Goal: Task Accomplishment & Management: Complete application form

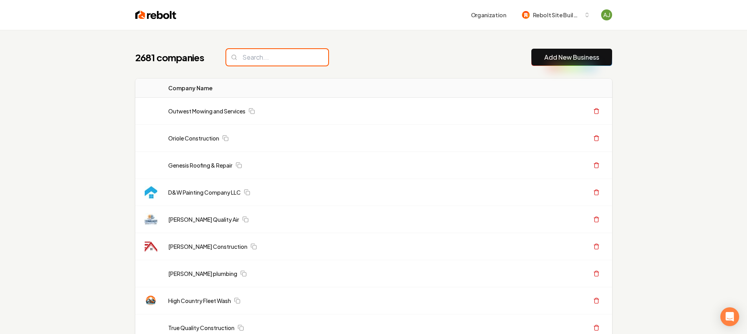
click at [278, 49] on input "search" at bounding box center [277, 57] width 102 height 16
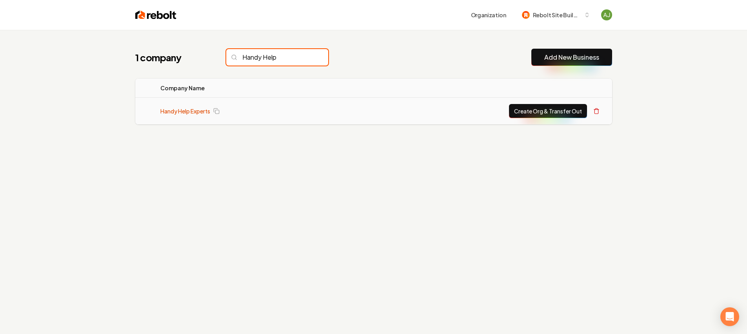
type input "Handy Help"
click at [202, 112] on link "Handy Help Experts" at bounding box center [185, 111] width 50 height 8
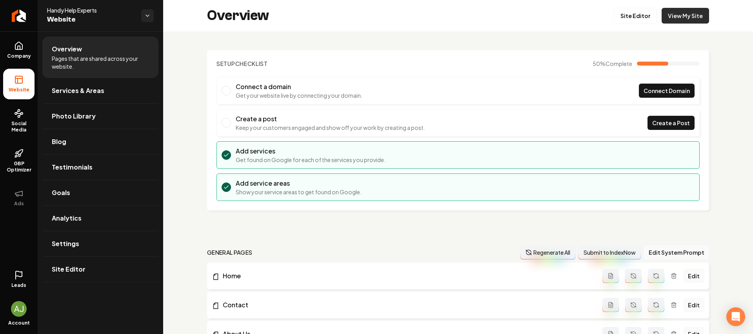
click at [668, 17] on link "View My Site" at bounding box center [684, 16] width 47 height 16
click at [20, 18] on icon "Return to dashboard" at bounding box center [19, 15] width 13 height 13
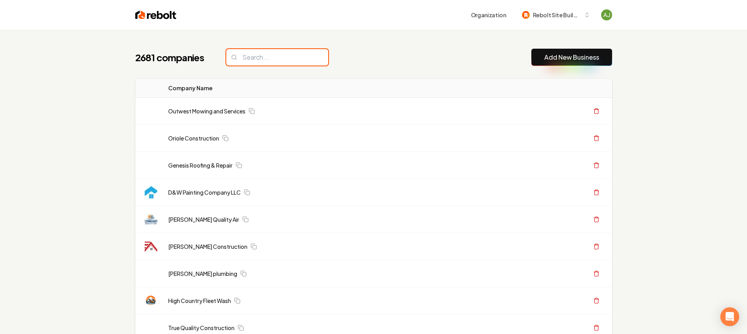
click at [244, 63] on input "search" at bounding box center [277, 57] width 102 height 16
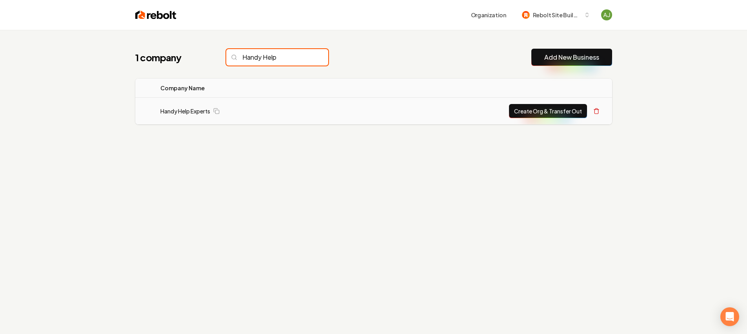
type input "Handy Help"
click at [536, 104] on button "Create Org & Transfer Out" at bounding box center [548, 111] width 78 height 14
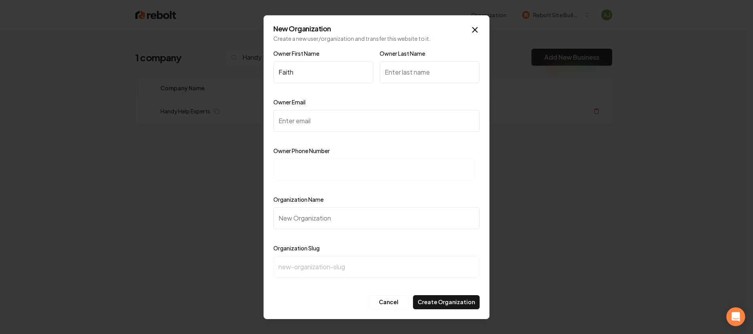
type input "Faith"
click at [428, 74] on input "Owner Last Name" at bounding box center [429, 72] width 100 height 22
type input "[PERSON_NAME]"
click at [335, 116] on input "Owner Email" at bounding box center [376, 121] width 206 height 22
paste input "[EMAIL_ADDRESS][DOMAIN_NAME]"
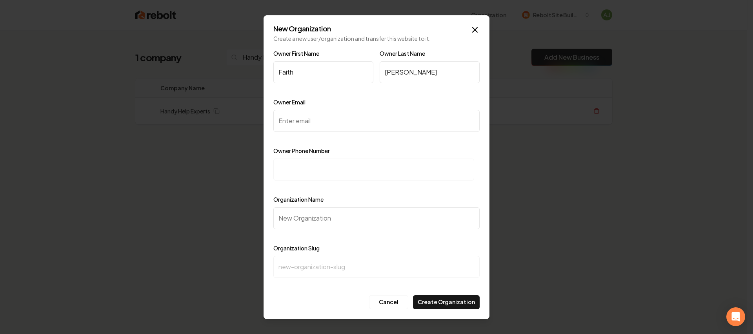
type input "[EMAIL_ADDRESS][DOMAIN_NAME]"
click button "Cancel" at bounding box center [388, 302] width 39 height 14
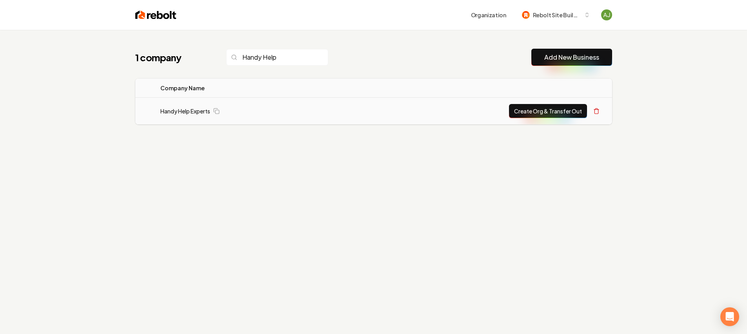
click at [521, 114] on button "Create Org & Transfer Out" at bounding box center [548, 111] width 78 height 14
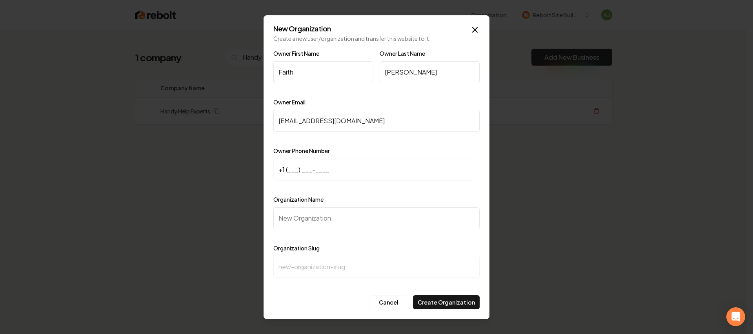
click at [324, 82] on input "Faith" at bounding box center [323, 72] width 100 height 22
click at [306, 171] on input at bounding box center [373, 169] width 201 height 22
paste input "[PHONE_NUMBER]"
drag, startPoint x: 339, startPoint y: 170, endPoint x: 277, endPoint y: 167, distance: 62.0
click at [277, 167] on input "[PHONE_NUMBER]" at bounding box center [373, 169] width 201 height 22
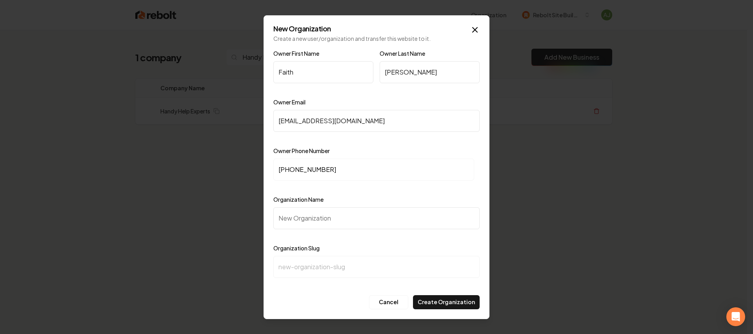
type input "[PHONE_NUMBER]"
click at [315, 225] on input "Organization Name" at bounding box center [376, 218] width 206 height 22
type input "P"
type input "p"
type input "Pr"
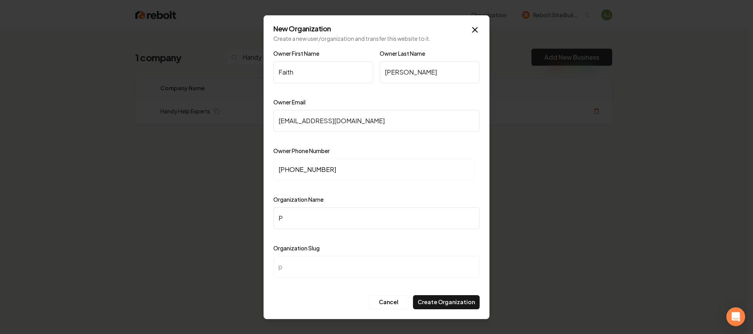
type input "pr"
type input "Pre"
type input "pre"
type input "Prec"
type input "prec"
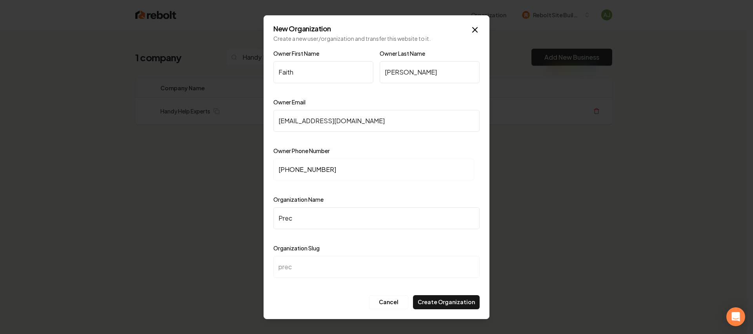
type input "Preci"
type input "preci"
type input "Precis"
type input "precis"
type input "Precisi"
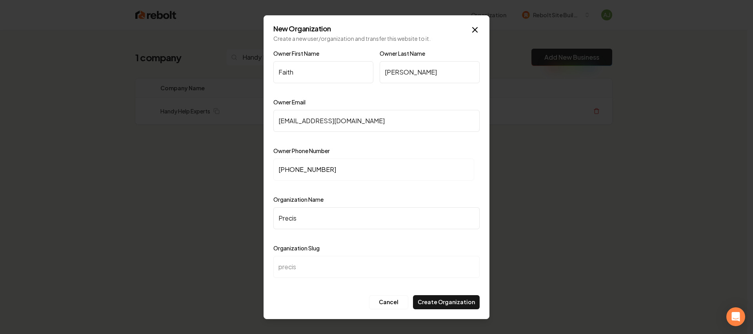
type input "precisi"
type input "Precisio"
type input "precisio"
type input "Precision"
type input "precision"
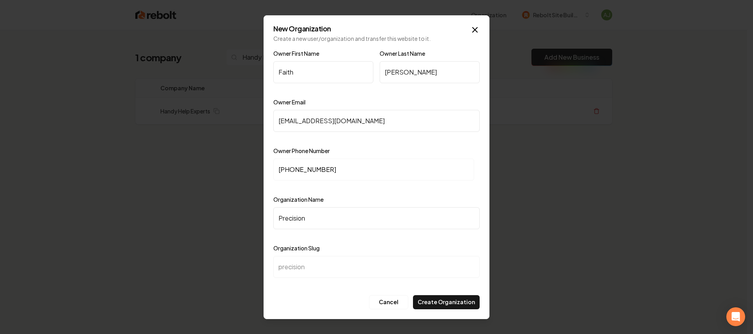
type input "Precision H"
type input "precision-h"
type input "Precision Ho"
type input "precision-ho"
type input "Precision Hom"
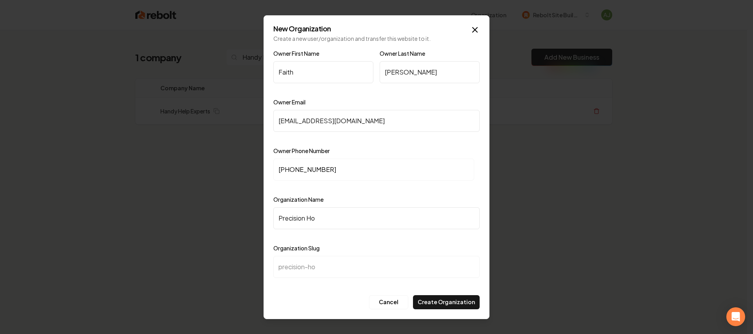
type input "precision-hom"
type input "Precision Home"
type input "precision-home"
type input "Precision Home S"
type input "precision-home-s"
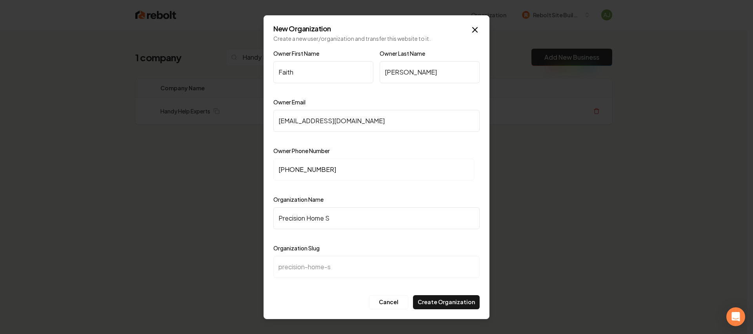
type input "Precision Home Sp"
type input "precision-home-sp"
type input "Precision Home Spe"
type input "precision-home-spe"
type input "Precision Home Spec"
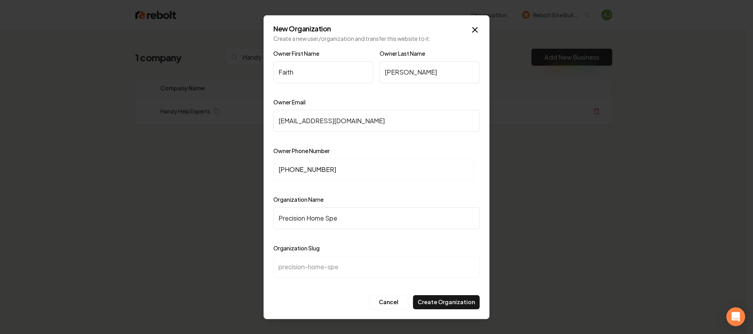
type input "precision-home-spec"
type input "Precision Home Speci"
type input "precision-home-speci"
type input "Precision Home Specia"
type input "precision-home-specia"
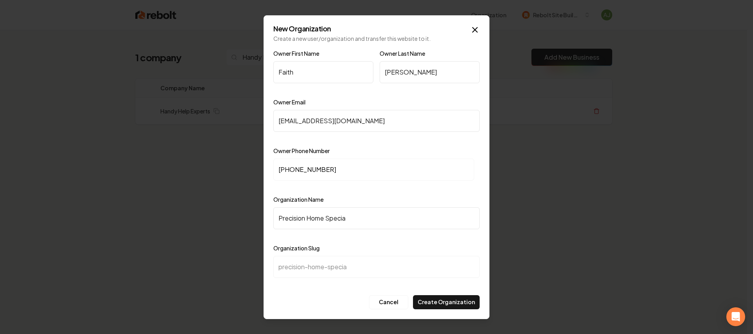
type input "Precision Home Special"
type input "precision-home-special"
type input "Precision Home Speciali"
type input "precision-home-speciali"
type input "Precision Home Specialis"
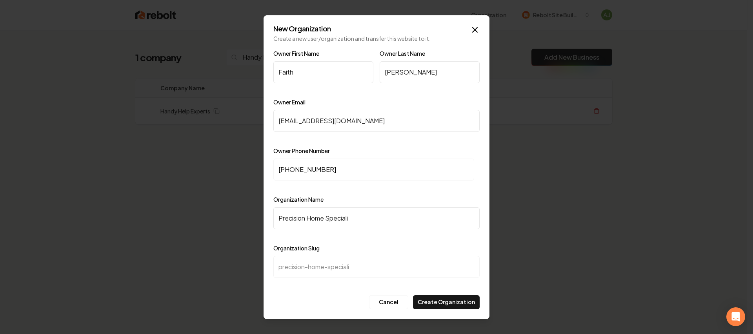
type input "precision-home-specialis"
type input "Precision Home Specialist"
type input "precision-home-specialist"
type input "Precision Home Specialists"
type input "precision-home-specialists"
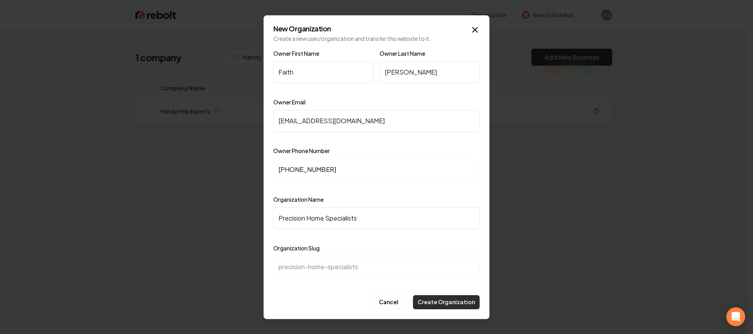
type input "Precision Home Specialists"
click at [433, 307] on button "Create Organization" at bounding box center [446, 302] width 67 height 14
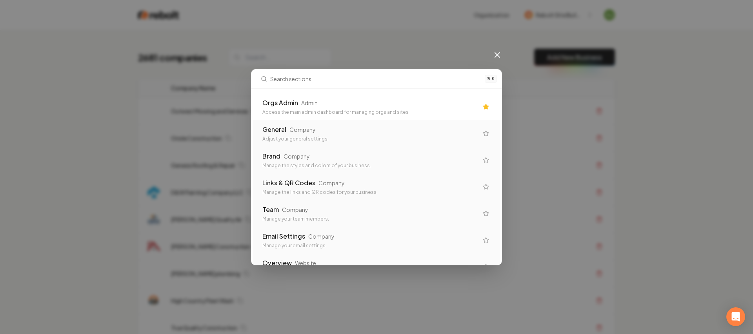
click at [395, 112] on div "Access the main admin dashboard for managing orgs and sites" at bounding box center [370, 112] width 216 height 6
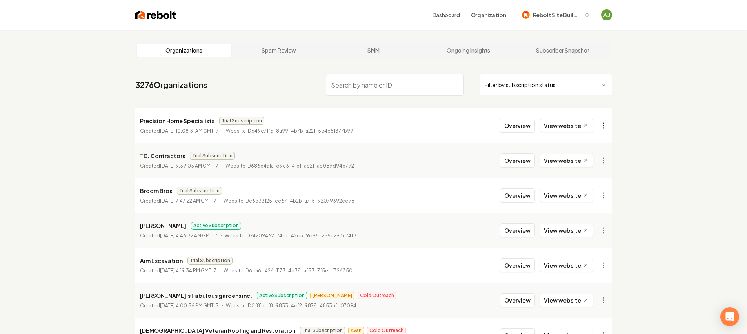
click at [604, 127] on html "Dashboard Organization Rebolt Site Builder Organizations Spam Review SMM Ongoin…" at bounding box center [373, 167] width 747 height 334
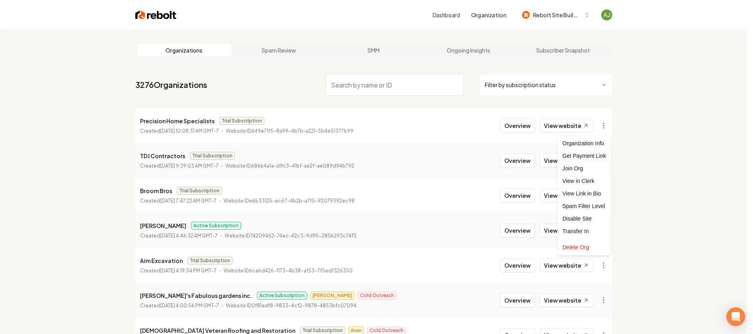
click at [585, 153] on div "Get Payment Link" at bounding box center [584, 155] width 50 height 13
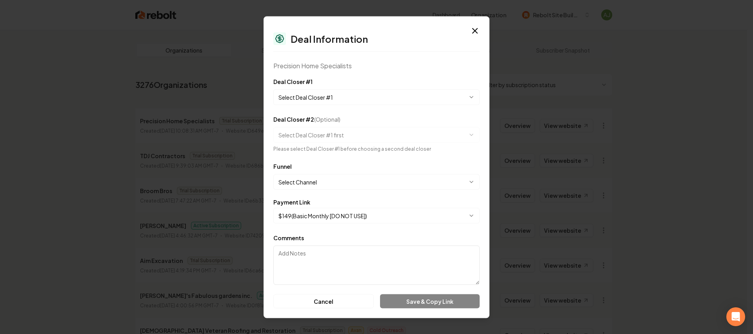
click at [337, 98] on body "Dashboard Organization Rebolt Site Builder Organizations Spam Review SMM Ongoin…" at bounding box center [373, 167] width 747 height 334
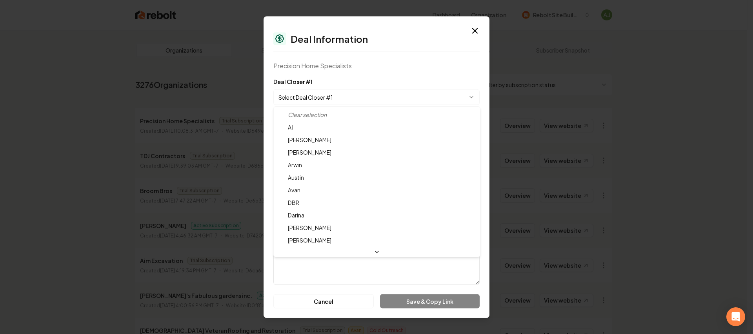
select select "**********"
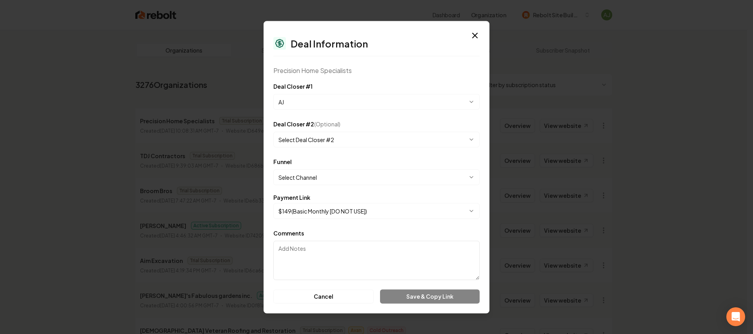
click at [328, 187] on form "**********" at bounding box center [376, 192] width 206 height 222
click at [326, 180] on body "Dashboard Organization Rebolt Site Builder Organizations Spam Review SMM Ongoin…" at bounding box center [373, 167] width 747 height 334
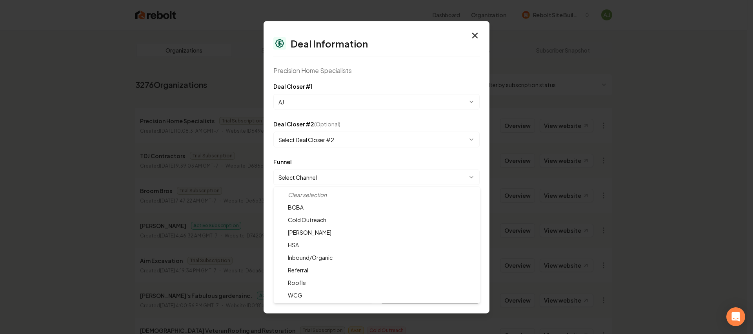
select select "**********"
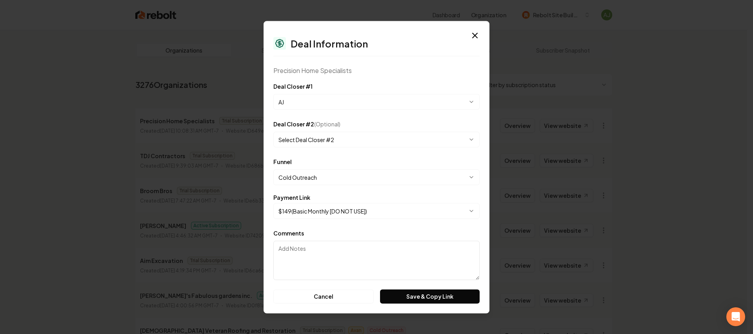
click at [331, 212] on body "Dashboard Organization Rebolt Site Builder Organizations Spam Review SMM Ongoin…" at bounding box center [373, 167] width 747 height 334
click at [351, 207] on body "Dashboard Organization Rebolt Site Builder Organizations Spam Review SMM Ongoin…" at bounding box center [373, 167] width 747 height 334
click at [423, 296] on button "Save & Copy Link" at bounding box center [430, 296] width 100 height 14
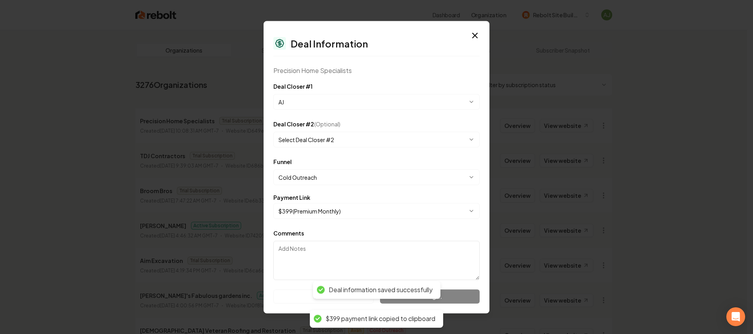
select select "**********"
